Goal: Information Seeking & Learning: Learn about a topic

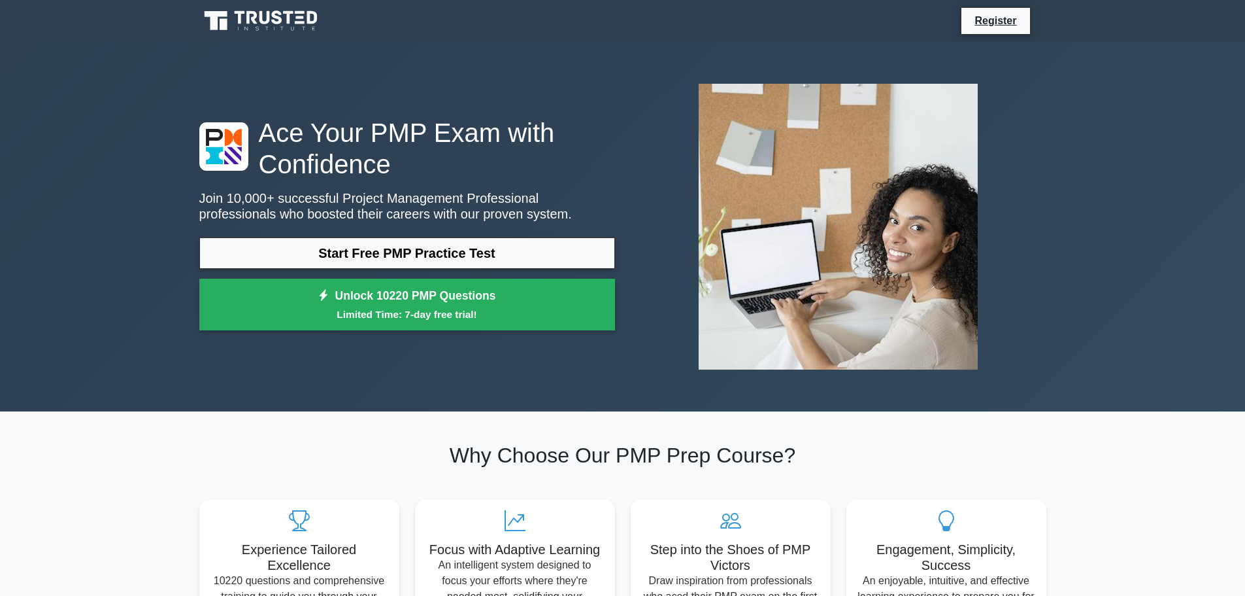
click at [378, 261] on link "Start Free PMP Practice Test" at bounding box center [407, 252] width 416 height 31
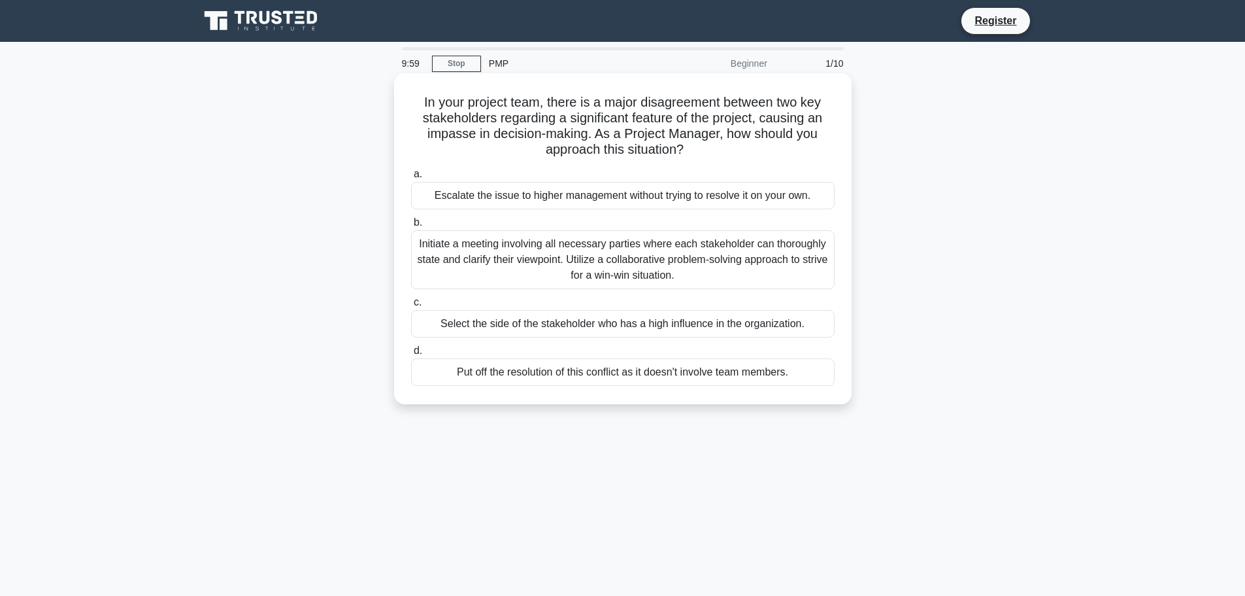
click at [478, 107] on h5 "In your project team, there is a major disagreement between two key stakeholder…" at bounding box center [623, 126] width 426 height 64
click at [588, 104] on h5 "In your project team, there is a major disagreement between two key stakeholder…" at bounding box center [623, 126] width 426 height 64
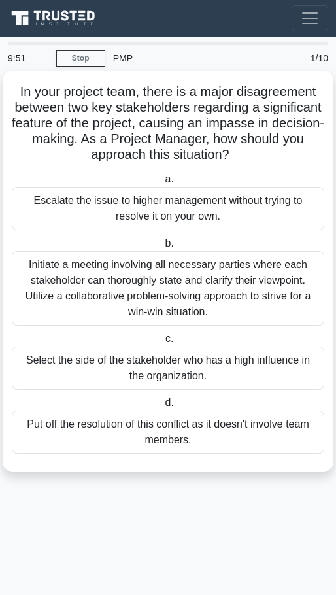
click at [137, 95] on h5 "In your project team, there is a major disagreement between two key stakeholder…" at bounding box center [167, 124] width 315 height 80
click at [75, 108] on h5 "In your project team, there is a major disagreement between two key stakeholder…" at bounding box center [167, 124] width 315 height 80
drag, startPoint x: 25, startPoint y: 123, endPoint x: 93, endPoint y: 122, distance: 68.6
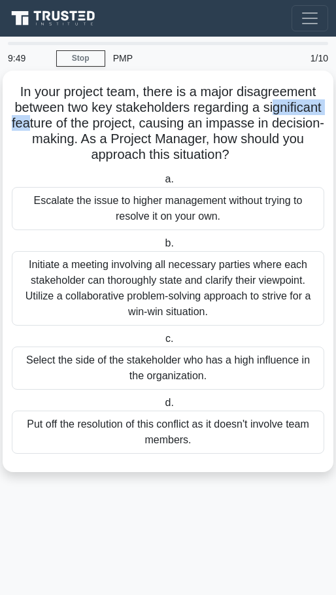
click at [93, 122] on h5 "In your project team, there is a major disagreement between two key stakeholder…" at bounding box center [167, 124] width 315 height 80
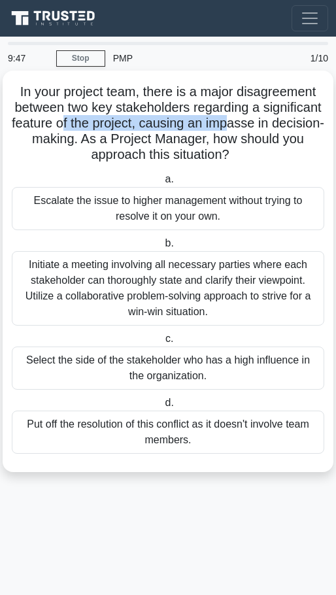
drag, startPoint x: 129, startPoint y: 122, endPoint x: 301, endPoint y: 122, distance: 172.6
click at [301, 122] on h5 "In your project team, there is a major disagreement between two key stakeholder…" at bounding box center [167, 124] width 315 height 80
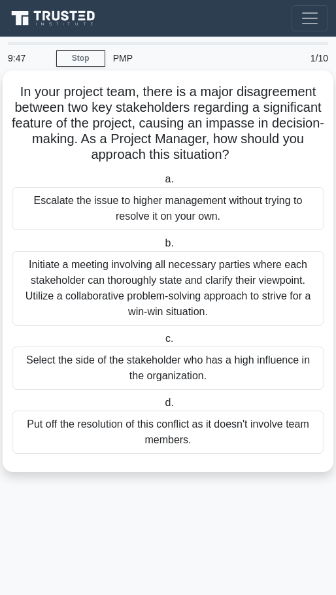
click at [58, 137] on h5 "In your project team, there is a major disagreement between two key stakeholder…" at bounding box center [167, 124] width 315 height 80
drag, startPoint x: 162, startPoint y: 142, endPoint x: 259, endPoint y: 139, distance: 96.8
click at [259, 139] on h5 "In your project team, there is a major disagreement between two key stakeholder…" at bounding box center [167, 124] width 315 height 80
click at [142, 304] on div "Initiate a meeting involving all necessary parties where each stakeholder can t…" at bounding box center [168, 288] width 312 height 75
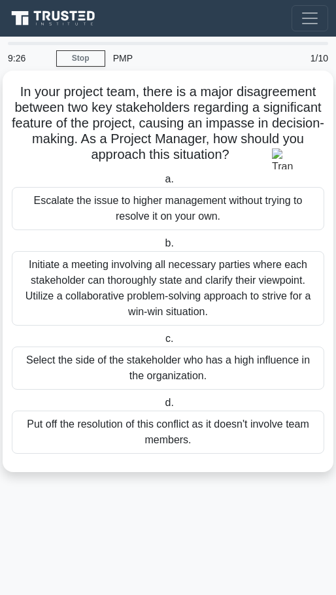
click at [162, 248] on input "b. Initiate a meeting involving all necessary parties where each stakeholder ca…" at bounding box center [162, 243] width 0 height 8
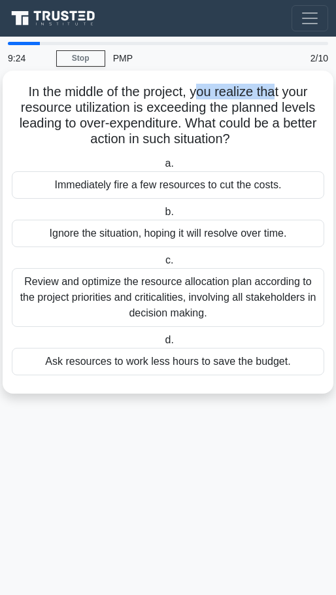
drag, startPoint x: 197, startPoint y: 95, endPoint x: 278, endPoint y: 92, distance: 81.2
click at [278, 92] on h5 "In the middle of the project, you realize that your resource utilization is exc…" at bounding box center [167, 116] width 315 height 64
click at [61, 112] on h5 "In the middle of the project, you realize that your resource utilization is exc…" at bounding box center [167, 116] width 315 height 64
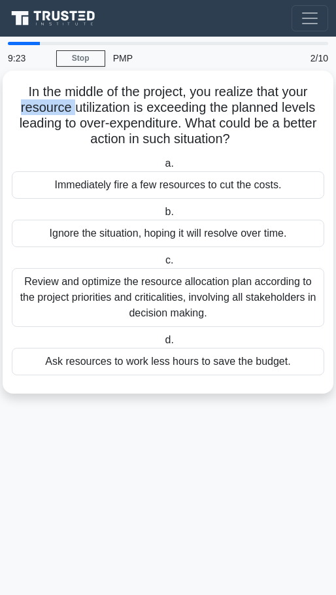
click at [60, 112] on h5 "In the middle of the project, you realize that your resource utilization is exc…" at bounding box center [167, 116] width 315 height 64
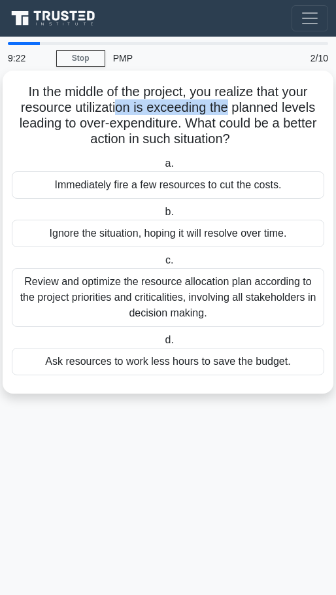
drag, startPoint x: 120, startPoint y: 109, endPoint x: 263, endPoint y: 144, distance: 147.5
click at [233, 107] on h5 "In the middle of the project, you realize that your resource utilization is exc…" at bounding box center [167, 116] width 315 height 64
click at [273, 155] on div "a. Immediately fire a few resources to cut the costs. b. Ignore the situation, …" at bounding box center [168, 265] width 328 height 225
click at [133, 120] on h5 "In the middle of the project, you realize that your resource utilization is exc…" at bounding box center [167, 116] width 315 height 64
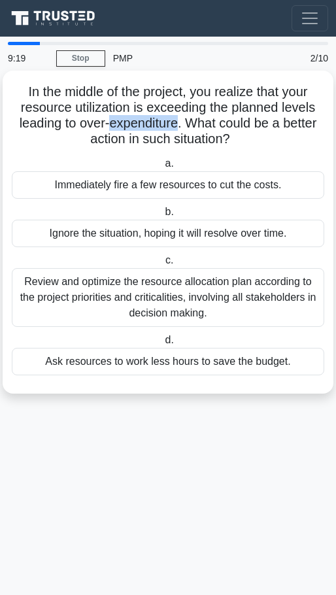
click at [133, 120] on h5 "In the middle of the project, you realize that your resource utilization is exc…" at bounding box center [167, 116] width 315 height 64
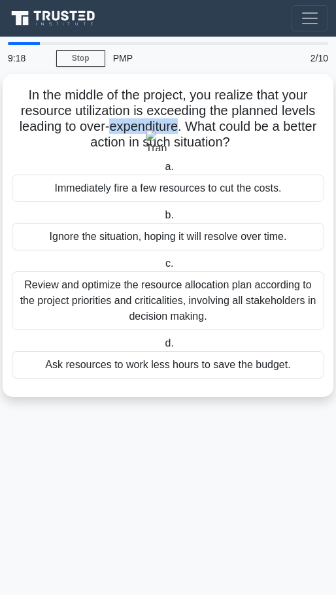
click at [155, 143] on img at bounding box center [156, 140] width 21 height 21
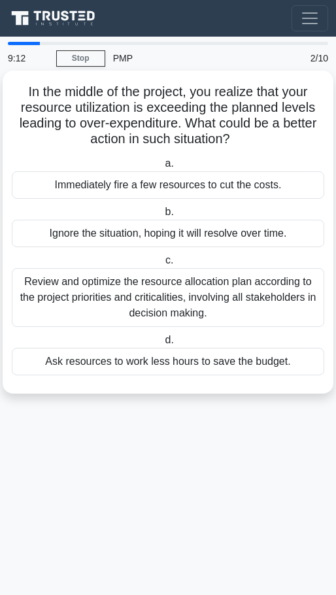
click at [240, 303] on div "Review and optimize the resource allocation plan according to the project prior…" at bounding box center [168, 297] width 312 height 59
click at [163, 265] on input "c. Review and optimize the resource allocation plan according to the project pr…" at bounding box center [163, 260] width 0 height 8
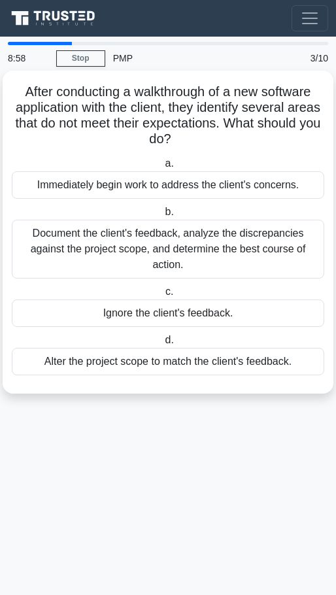
click at [240, 269] on div "Document the client's feedback, analyze the discrepancies against the project s…" at bounding box center [168, 249] width 312 height 59
click at [162, 216] on input "b. Document the client's feedback, analyze the discrepancies against the projec…" at bounding box center [162, 212] width 0 height 8
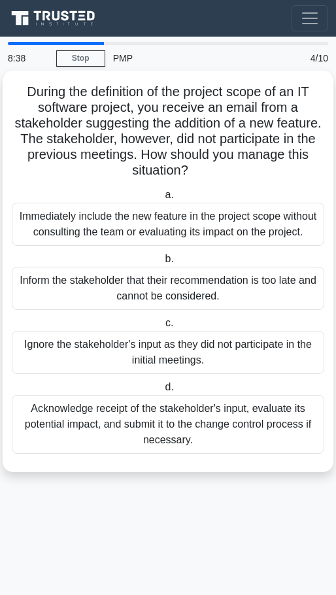
click at [243, 442] on div "Acknowledge receipt of the stakeholder's input, evaluate its potential impact, …" at bounding box center [168, 424] width 312 height 59
click at [162, 392] on input "d. Acknowledge receipt of the stakeholder's input, evaluate its potential impac…" at bounding box center [162, 387] width 0 height 8
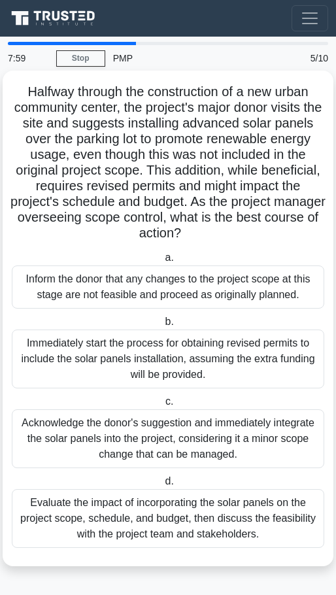
click at [201, 478] on label "d. Evaluate the impact of incorporating the solar panels on the project scope, …" at bounding box center [168, 510] width 312 height 75
click at [162, 478] on input "d. Evaluate the impact of incorporating the solar panels on the project scope, …" at bounding box center [162, 481] width 0 height 8
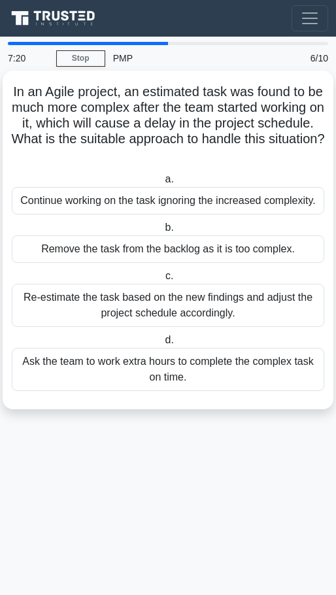
click at [127, 317] on div "Re-estimate the task based on the new findings and adjust the project schedule …" at bounding box center [168, 305] width 312 height 43
click at [163, 280] on input "c. Re-estimate the task based on the new findings and adjust the project schedu…" at bounding box center [163, 276] width 0 height 8
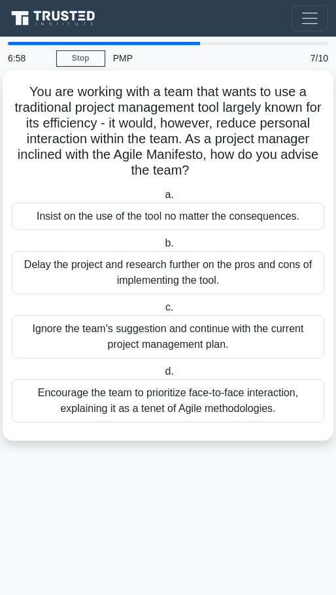
click at [246, 426] on div "You are working with a team that wants to use a traditional project management …" at bounding box center [168, 256] width 320 height 360
click at [262, 405] on div "Encourage the team to prioritize face-to-face interaction, explaining it as a t…" at bounding box center [168, 400] width 312 height 43
click at [269, 401] on div "Encourage the team to prioritize face-to-face interaction, explaining it as a t…" at bounding box center [168, 400] width 312 height 43
click at [162, 376] on input "d. Encourage the team to prioritize face-to-face interaction, explaining it as …" at bounding box center [162, 371] width 0 height 8
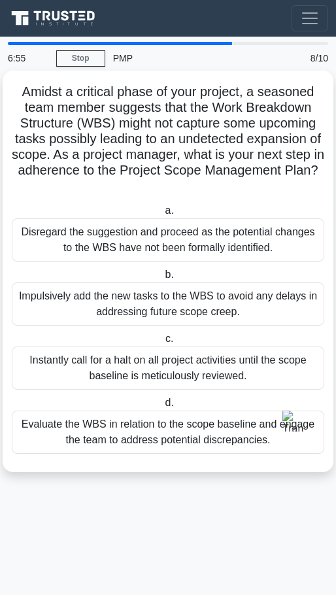
click at [72, 95] on h5 "Amidst a critical phase of your project, a seasoned team member suggests that t…" at bounding box center [167, 139] width 315 height 111
click at [29, 90] on h5 "Amidst a critical phase of your project, a seasoned team member suggests that t…" at bounding box center [167, 139] width 315 height 111
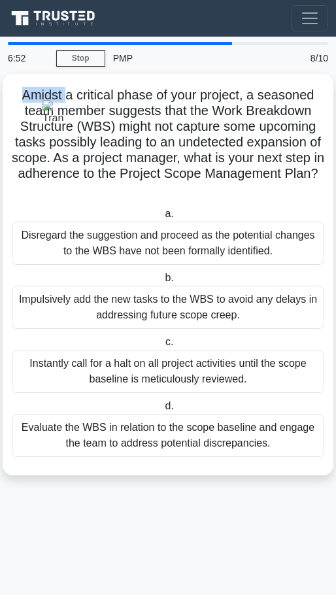
click at [57, 105] on img at bounding box center [52, 110] width 21 height 21
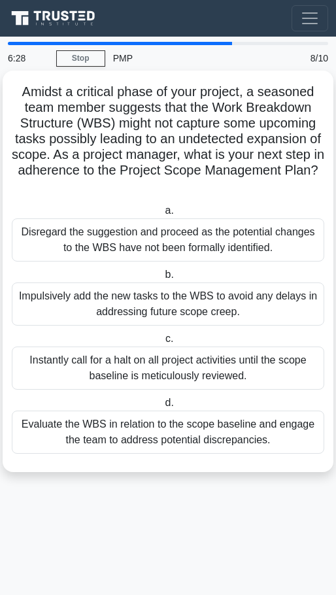
click at [237, 446] on div "Evaluate the WBS in relation to the scope baseline and engage the team to addre…" at bounding box center [168, 432] width 312 height 43
click at [162, 407] on input "d. Evaluate the WBS in relation to the scope baseline and engage the team to ad…" at bounding box center [162, 403] width 0 height 8
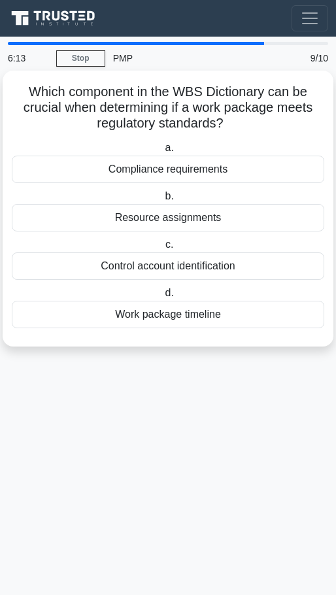
click at [178, 315] on div "Work package timeline" at bounding box center [168, 314] width 312 height 27
click at [162, 297] on input "d. Work package timeline" at bounding box center [162, 293] width 0 height 8
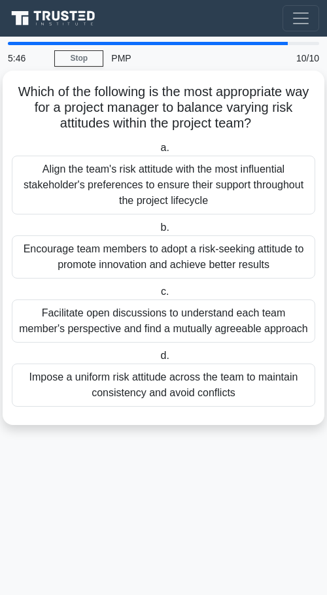
click at [131, 310] on div "Facilitate open discussions to understand each team member's perspective and fi…" at bounding box center [163, 320] width 303 height 43
click at [158, 296] on input "c. Facilitate open discussions to understand each team member's perspective and…" at bounding box center [158, 292] width 0 height 8
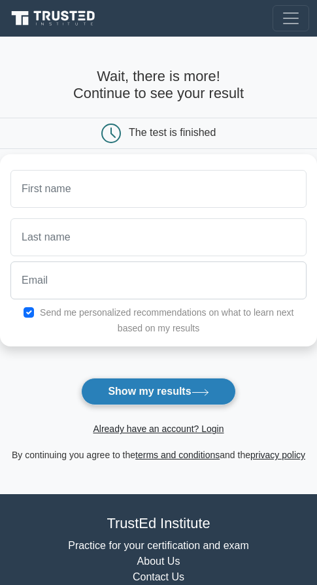
click at [208, 392] on icon at bounding box center [201, 392] width 18 height 7
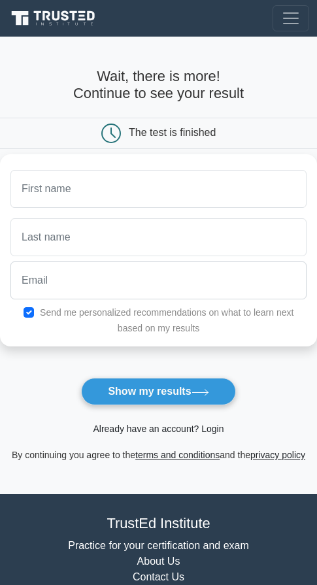
click at [173, 431] on link "Already have an account? Login" at bounding box center [158, 429] width 131 height 10
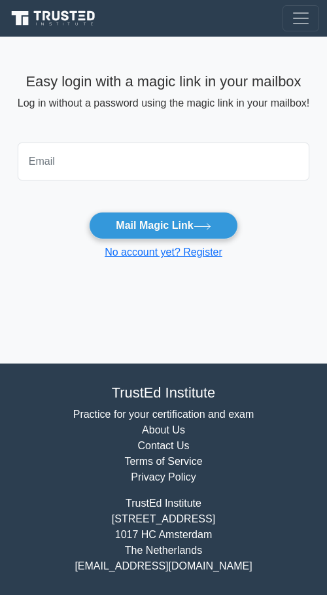
click at [107, 169] on input "email" at bounding box center [164, 162] width 292 height 38
type input "shinchan.lilo92@gmail.com"
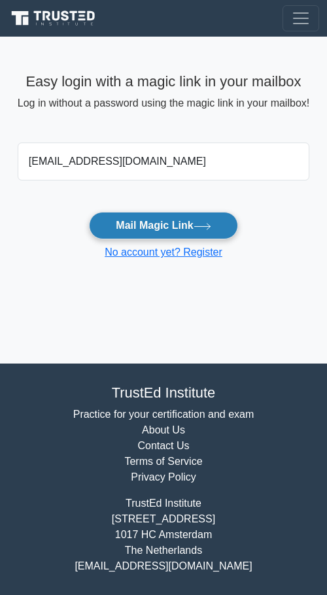
click at [144, 212] on button "Mail Magic Link" at bounding box center [163, 225] width 148 height 27
